Goal: Obtain resource: Download file/media

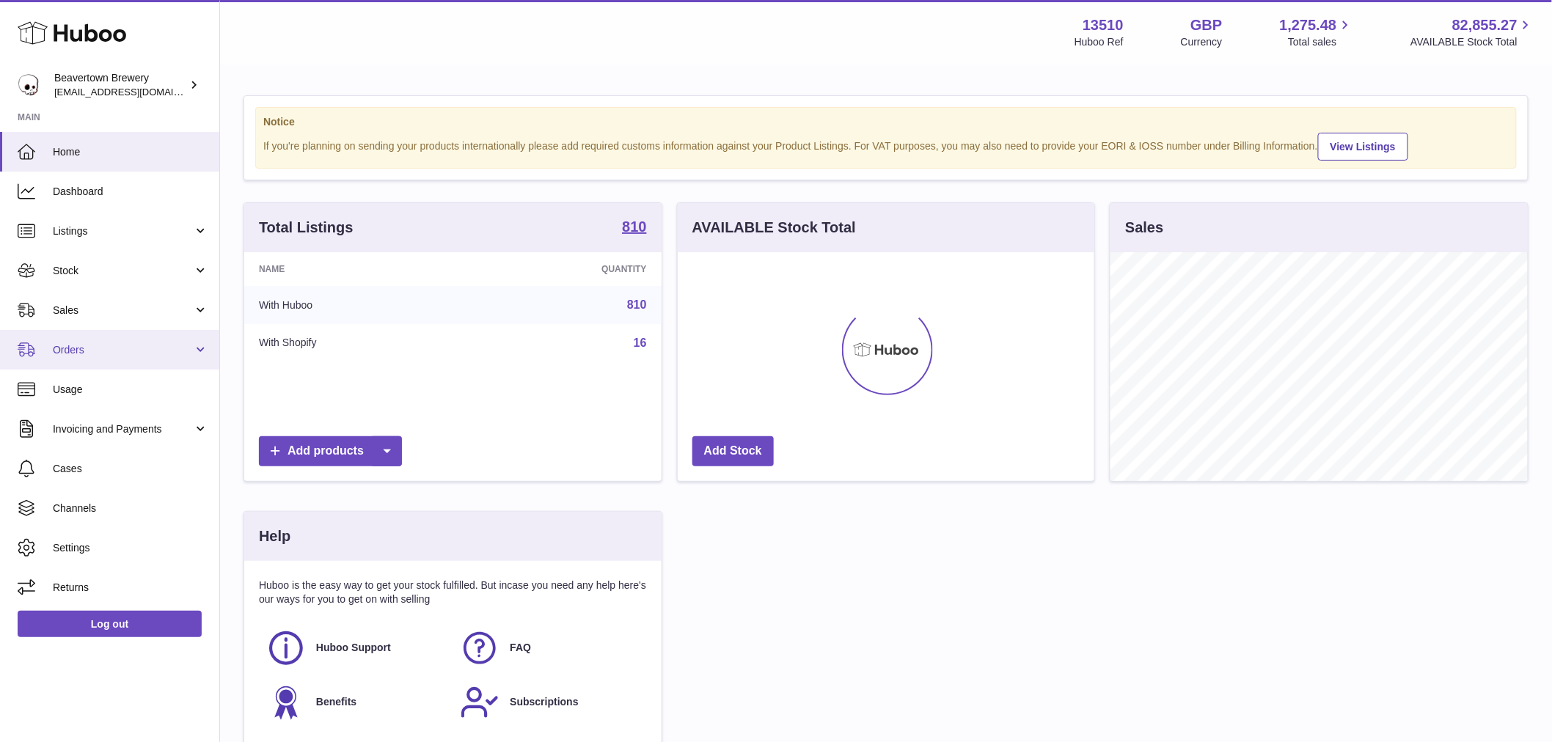
scroll to position [229, 417]
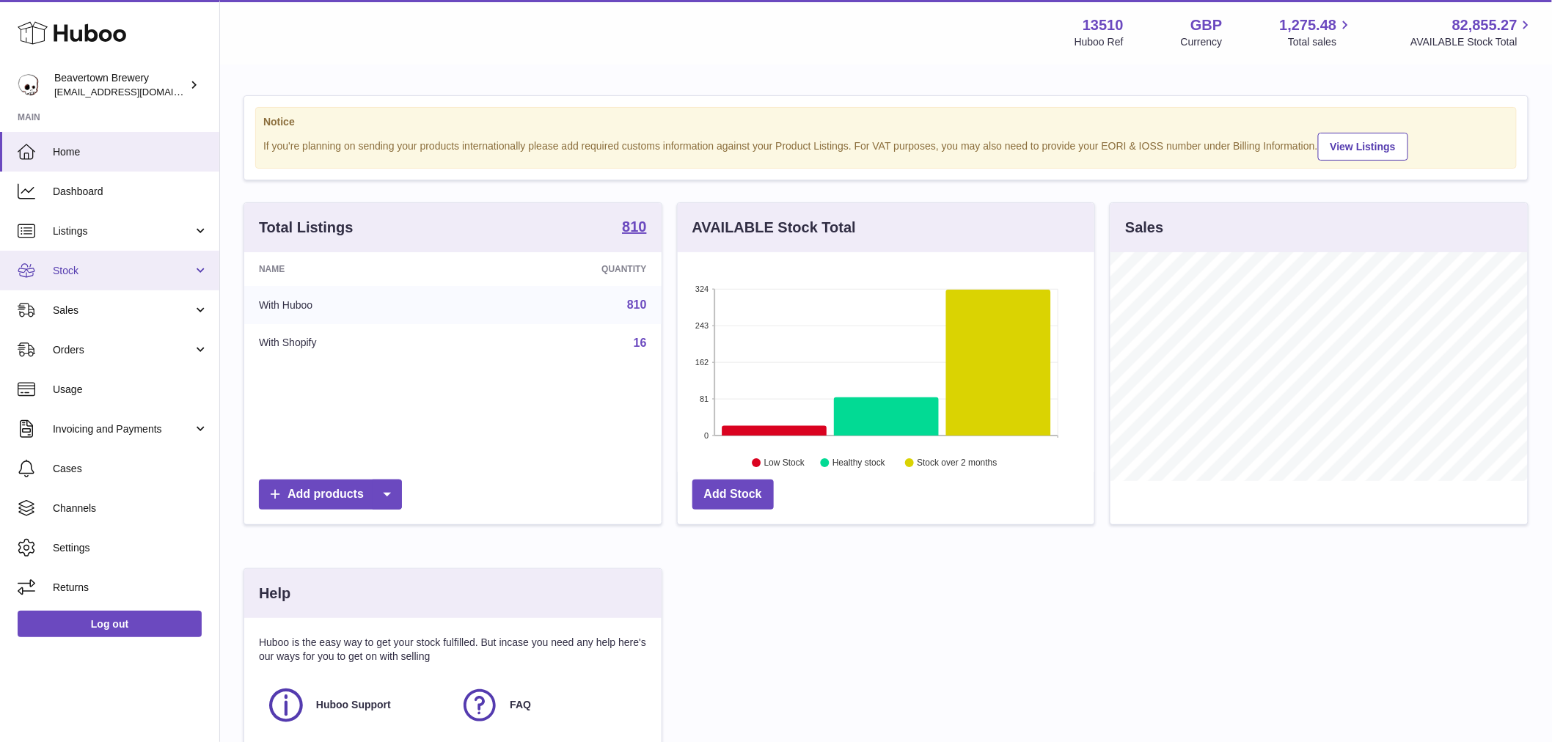
click at [153, 271] on span "Stock" at bounding box center [123, 271] width 140 height 14
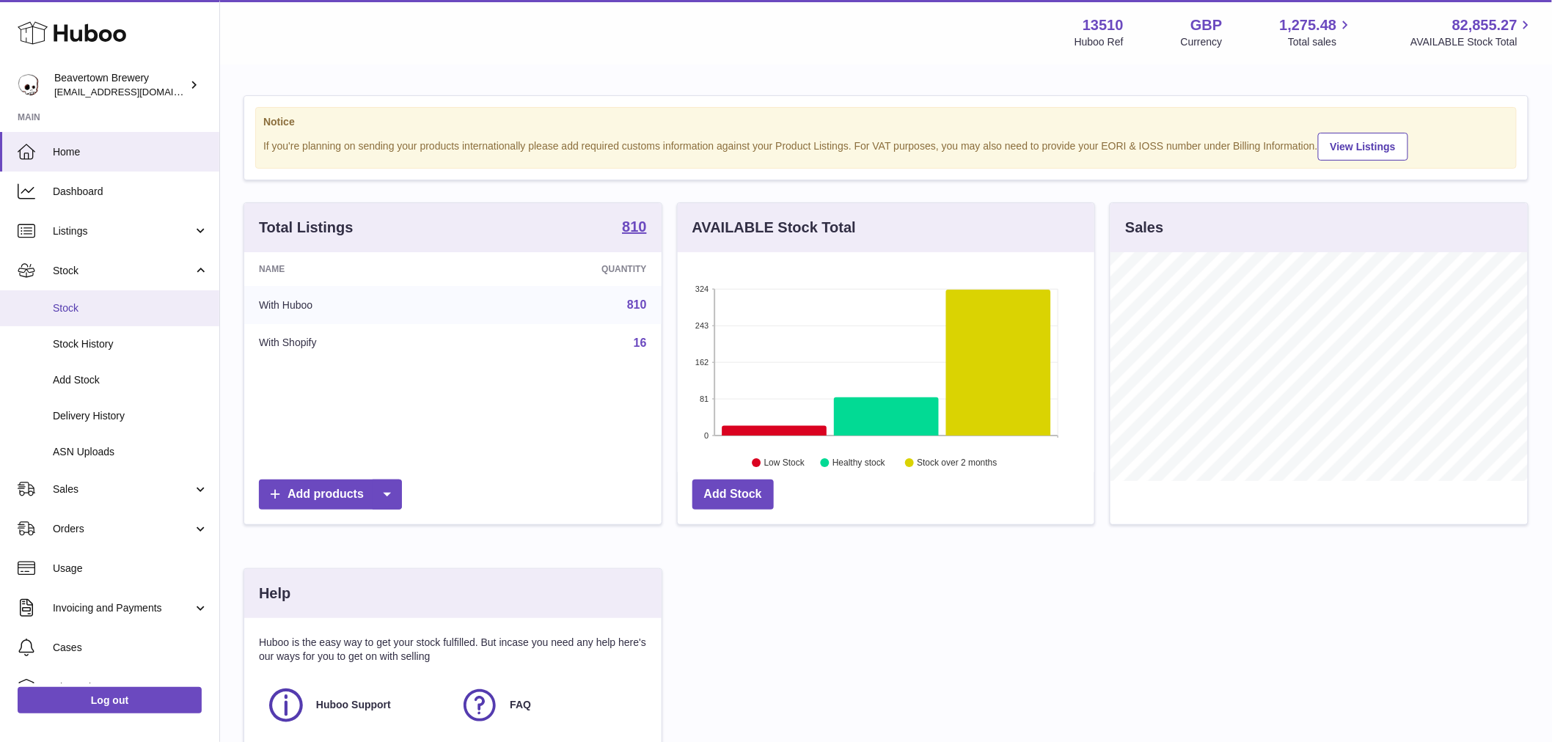
click at [144, 306] on span "Stock" at bounding box center [130, 308] width 155 height 14
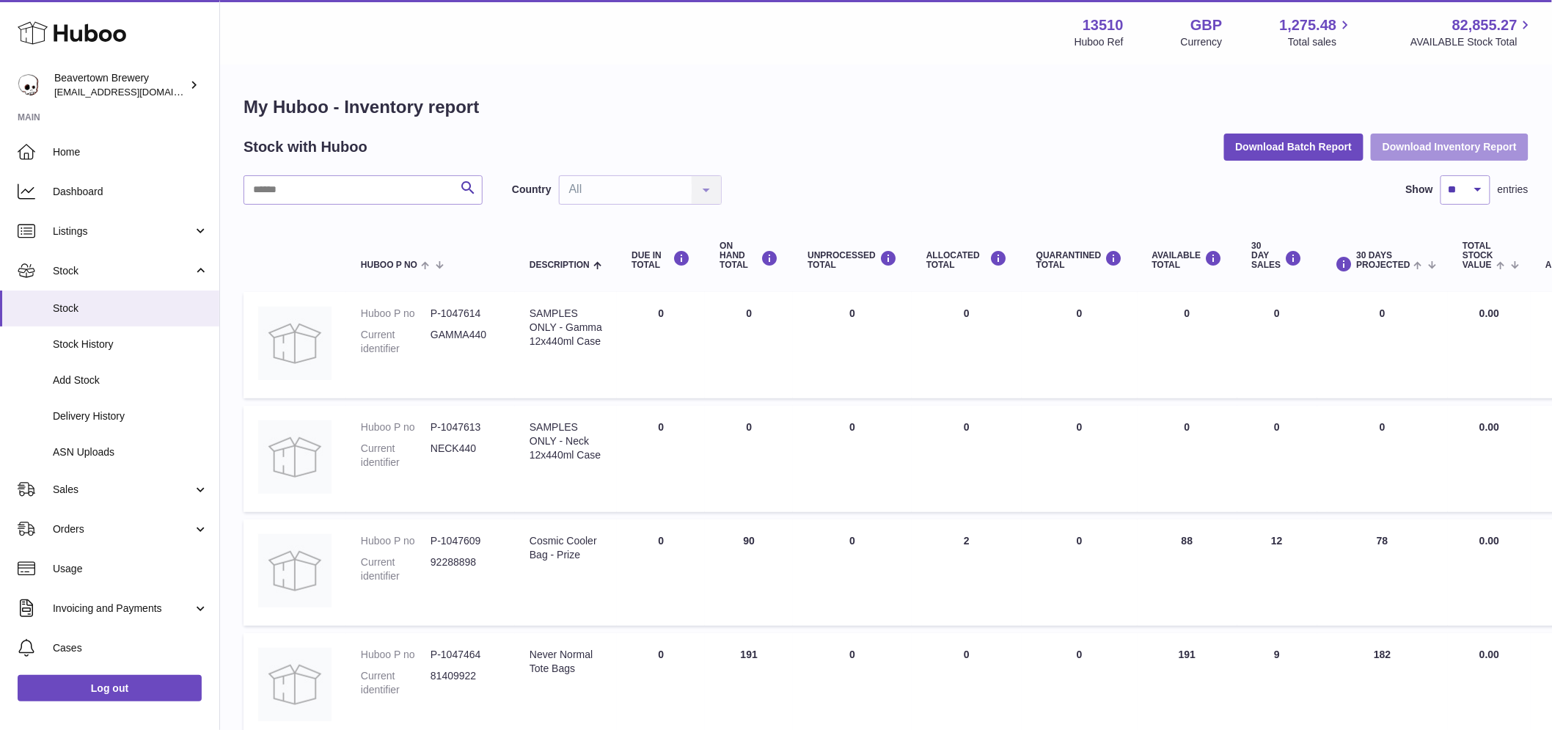
click at [1435, 144] on button "Download Inventory Report" at bounding box center [1450, 146] width 158 height 26
